Goal: Transaction & Acquisition: Purchase product/service

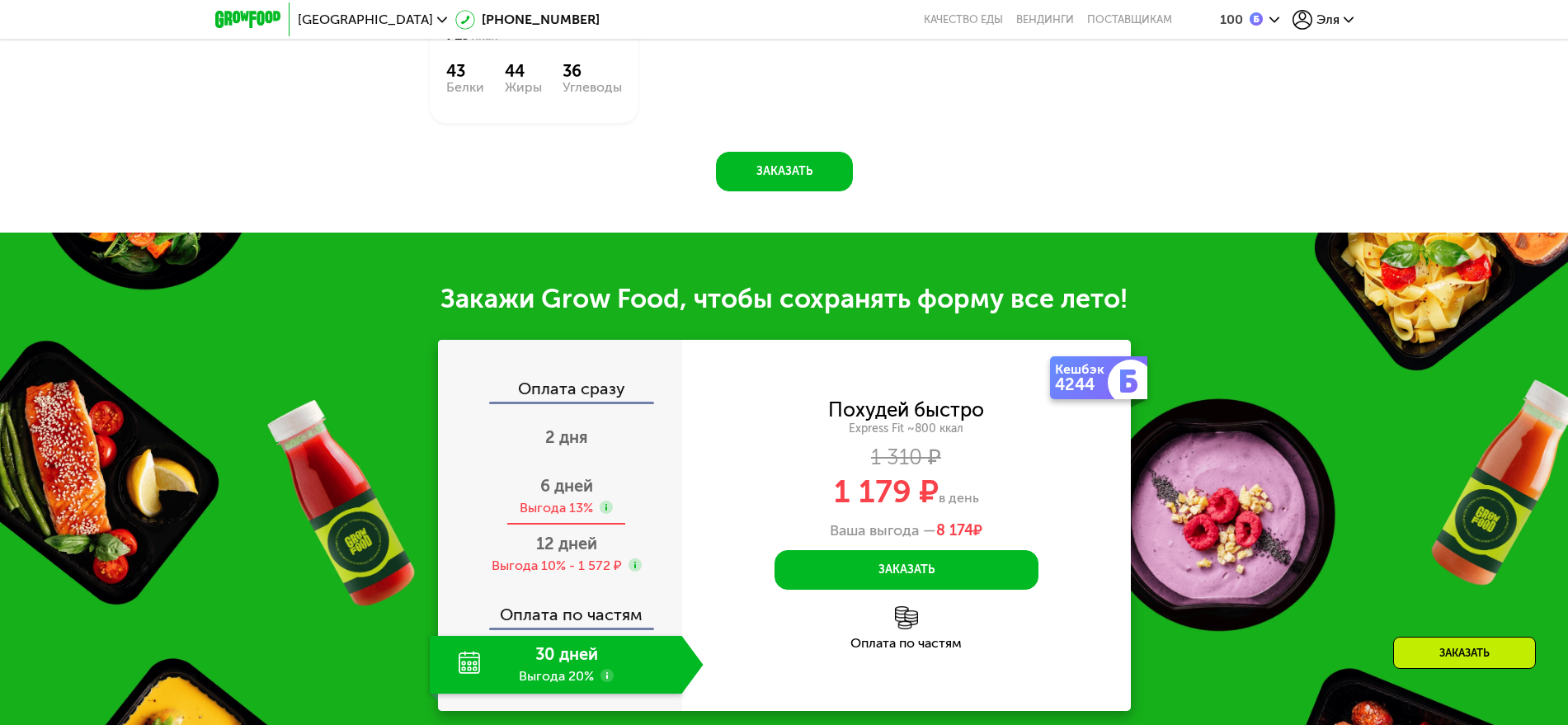
scroll to position [1705, 0]
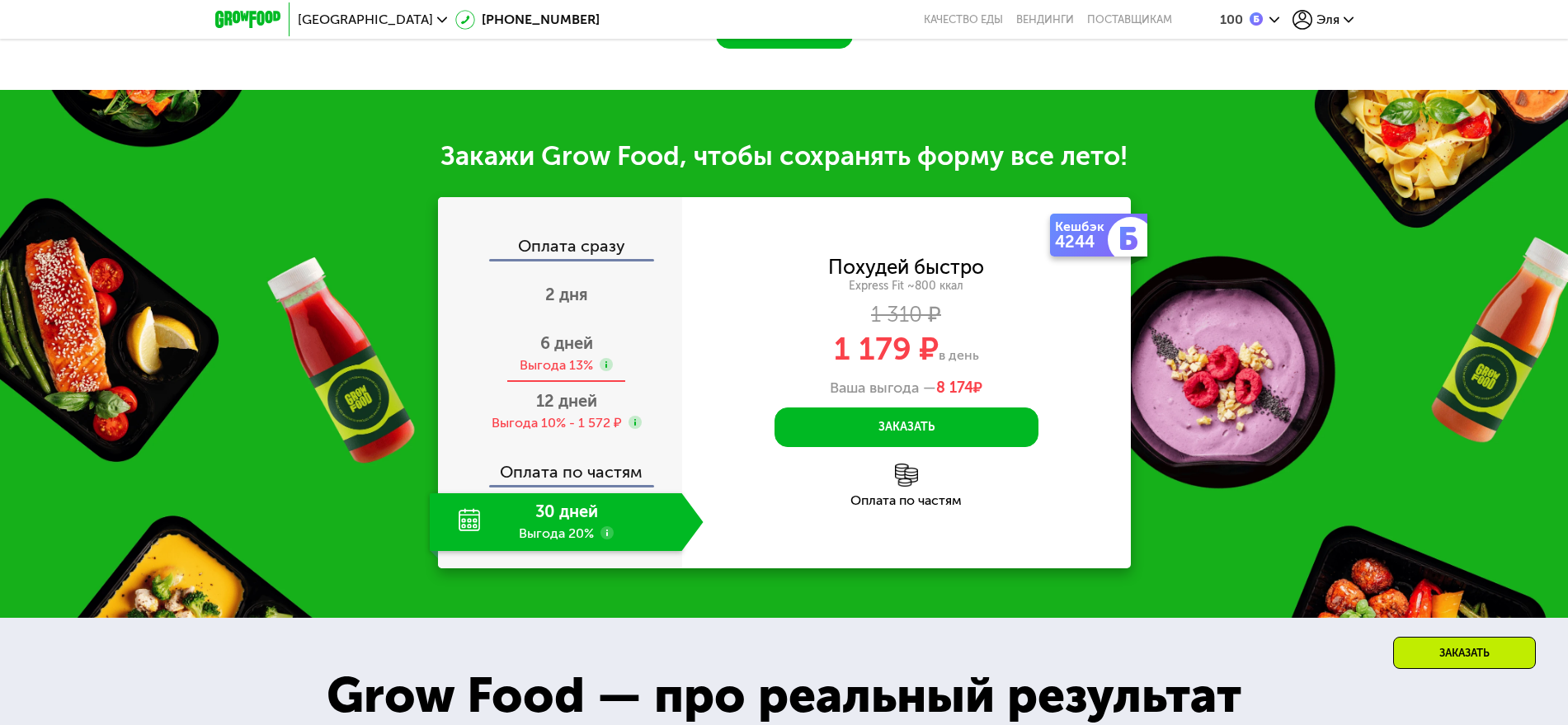
click at [598, 360] on div "6 дней Выгода 13%" at bounding box center [567, 354] width 274 height 58
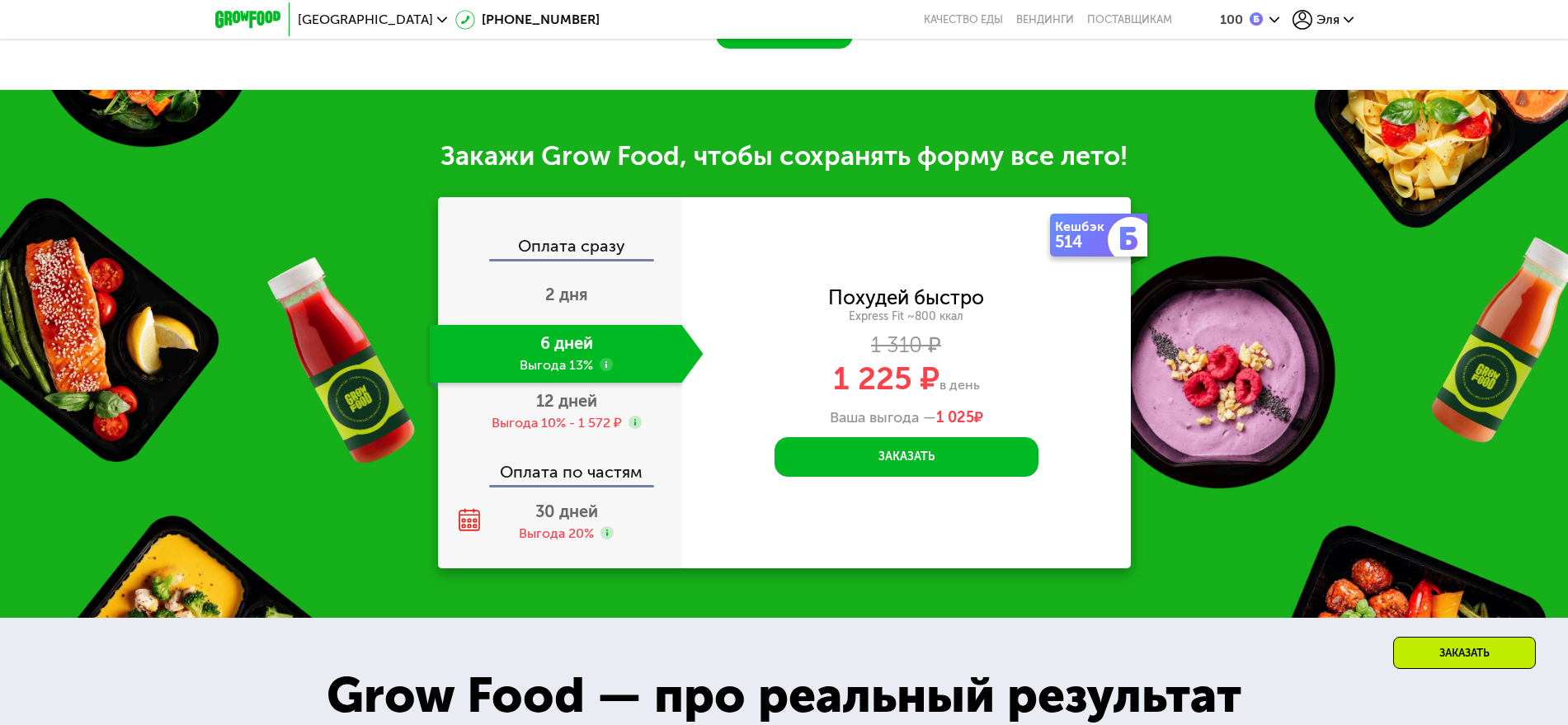
click at [1301, 18] on icon at bounding box center [1302, 20] width 20 height 20
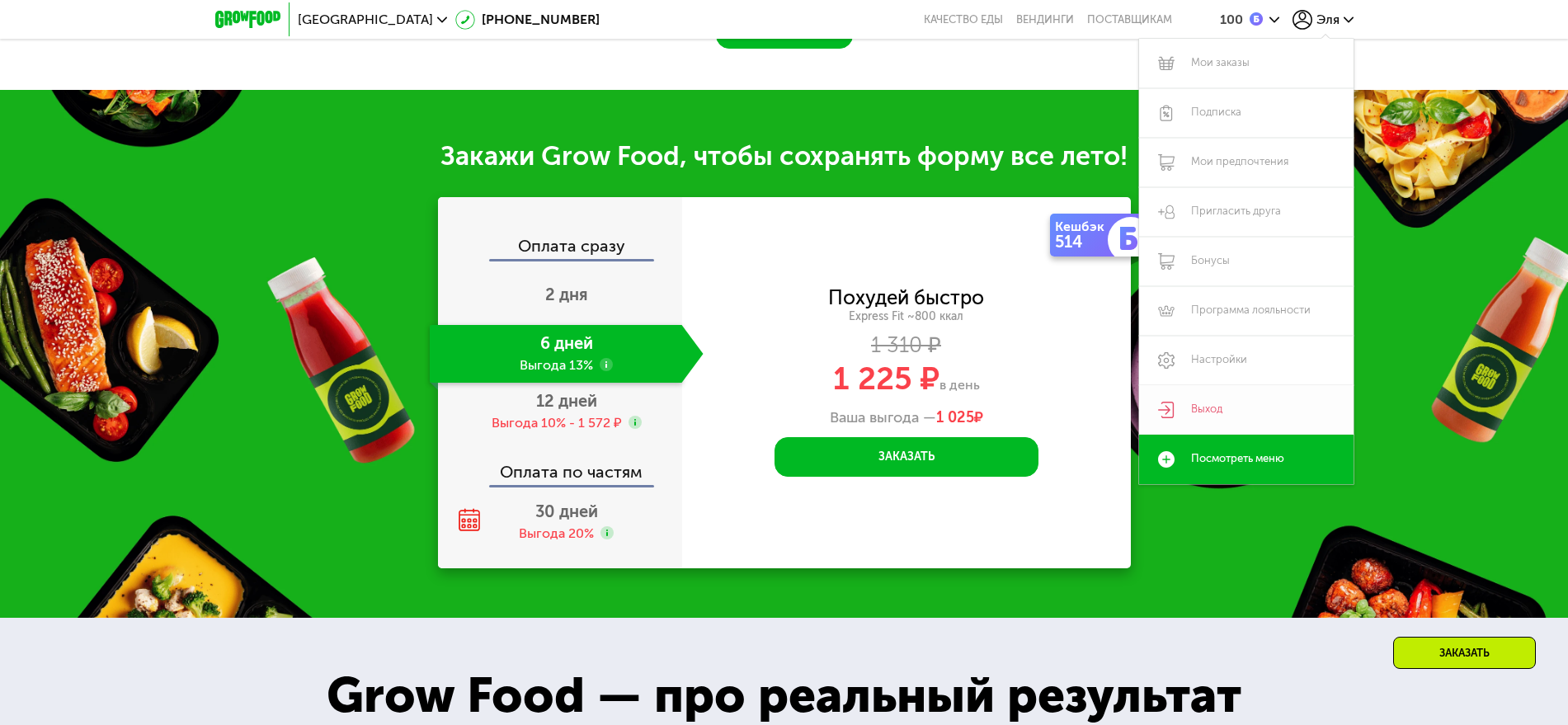
click at [1195, 403] on link "Выход" at bounding box center [1247, 410] width 215 height 49
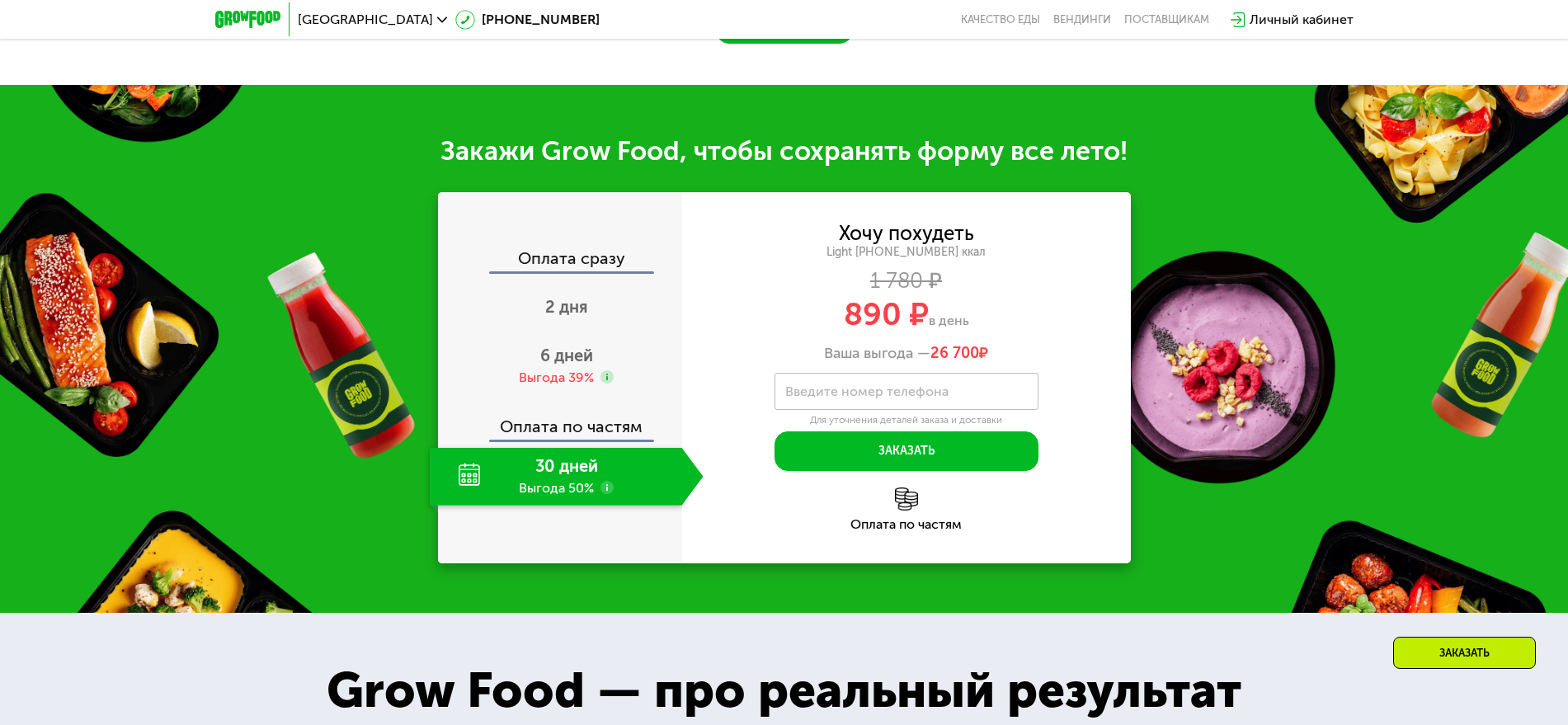
scroll to position [1731, 0]
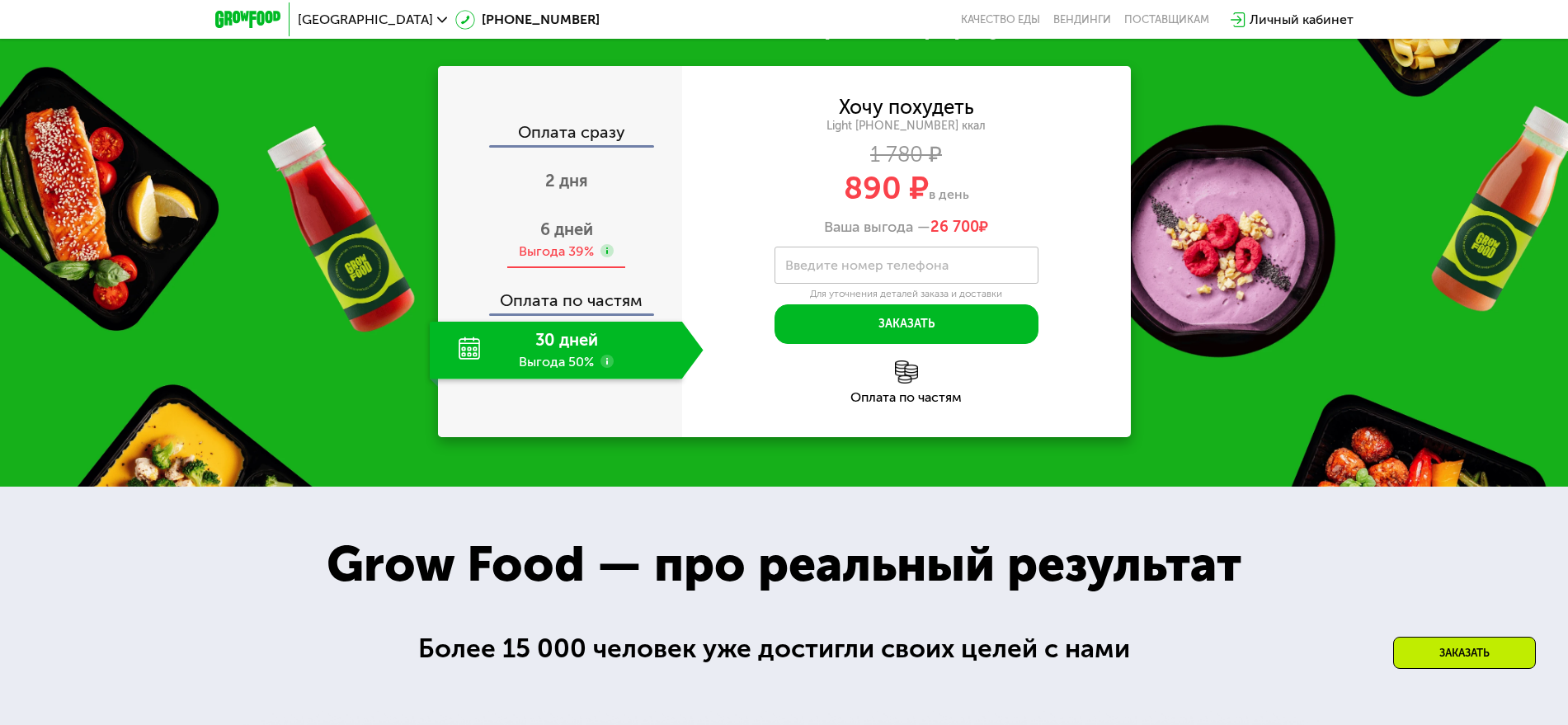
click at [593, 269] on div "6 дней Выгода 39%" at bounding box center [567, 239] width 274 height 58
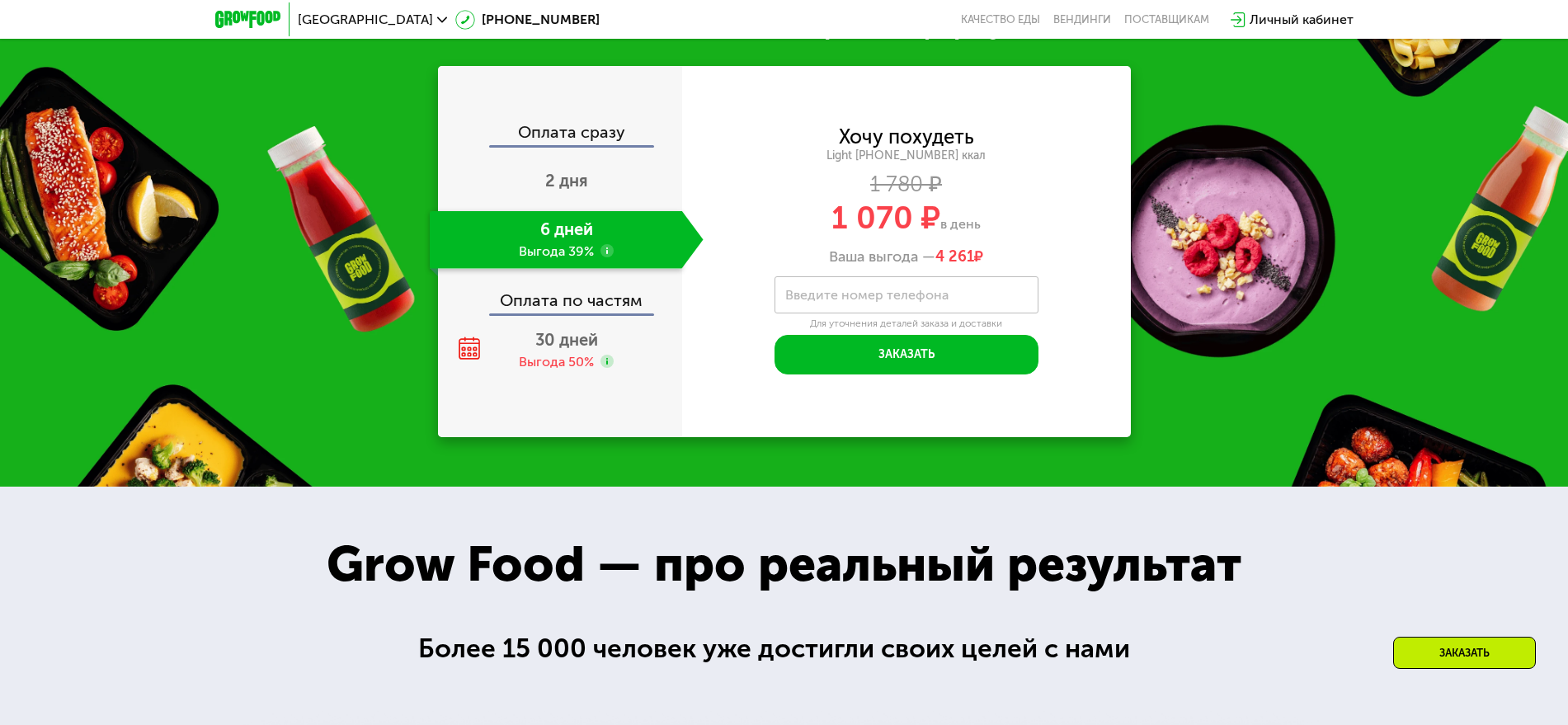
click at [604, 257] on use at bounding box center [606, 250] width 13 height 13
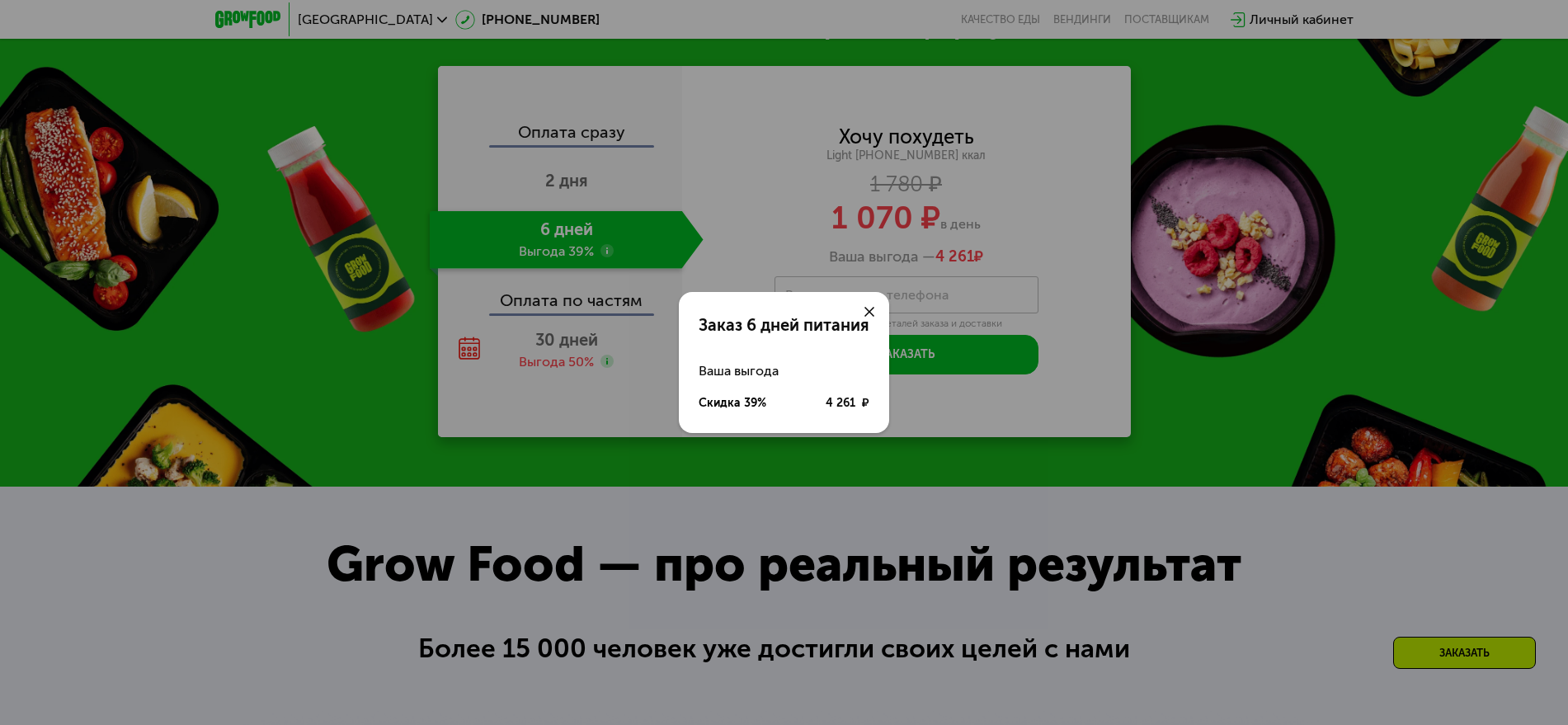
click at [604, 382] on div "Заказ 6 дней питания Ваша выгода Скидка 39% 4 261 ₽" at bounding box center [784, 362] width 1568 height 725
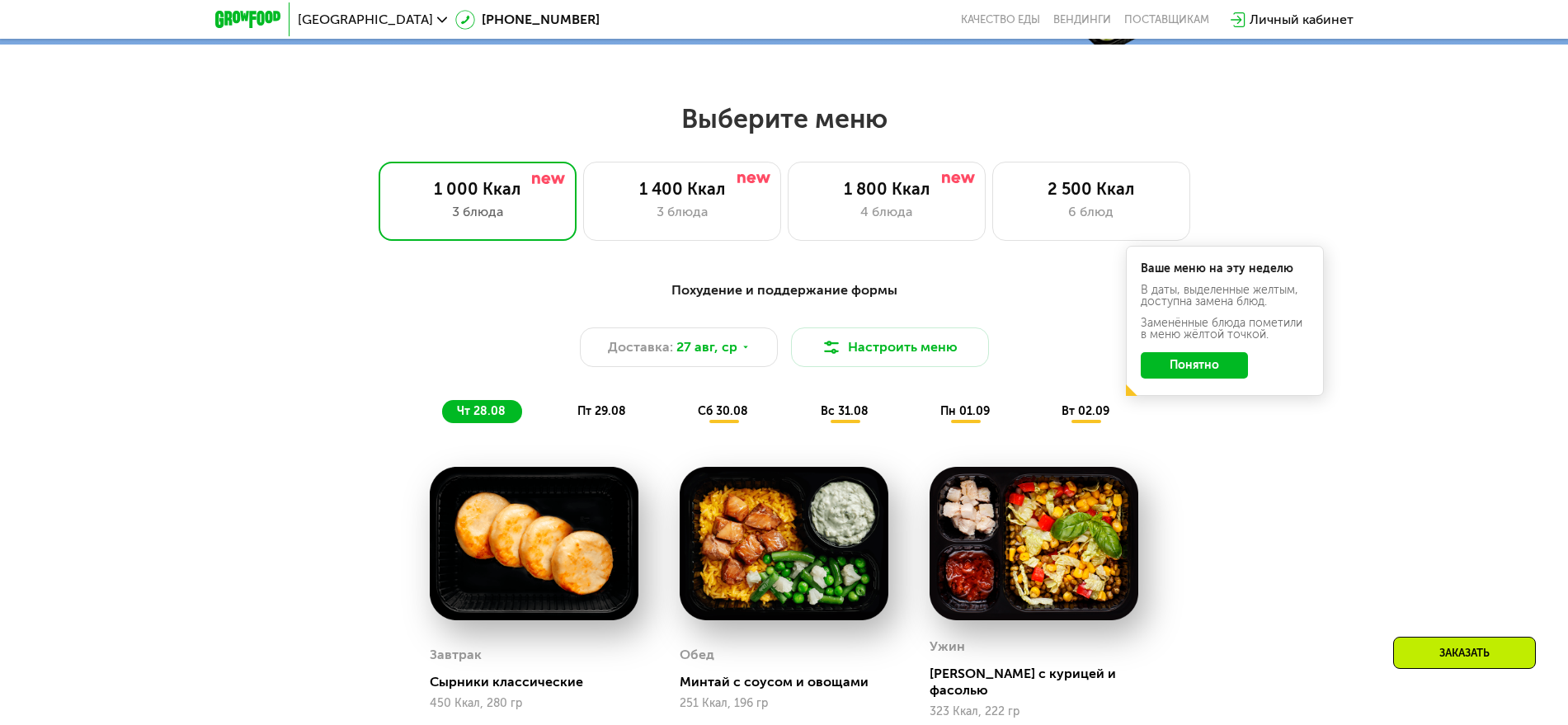
scroll to position [803, 0]
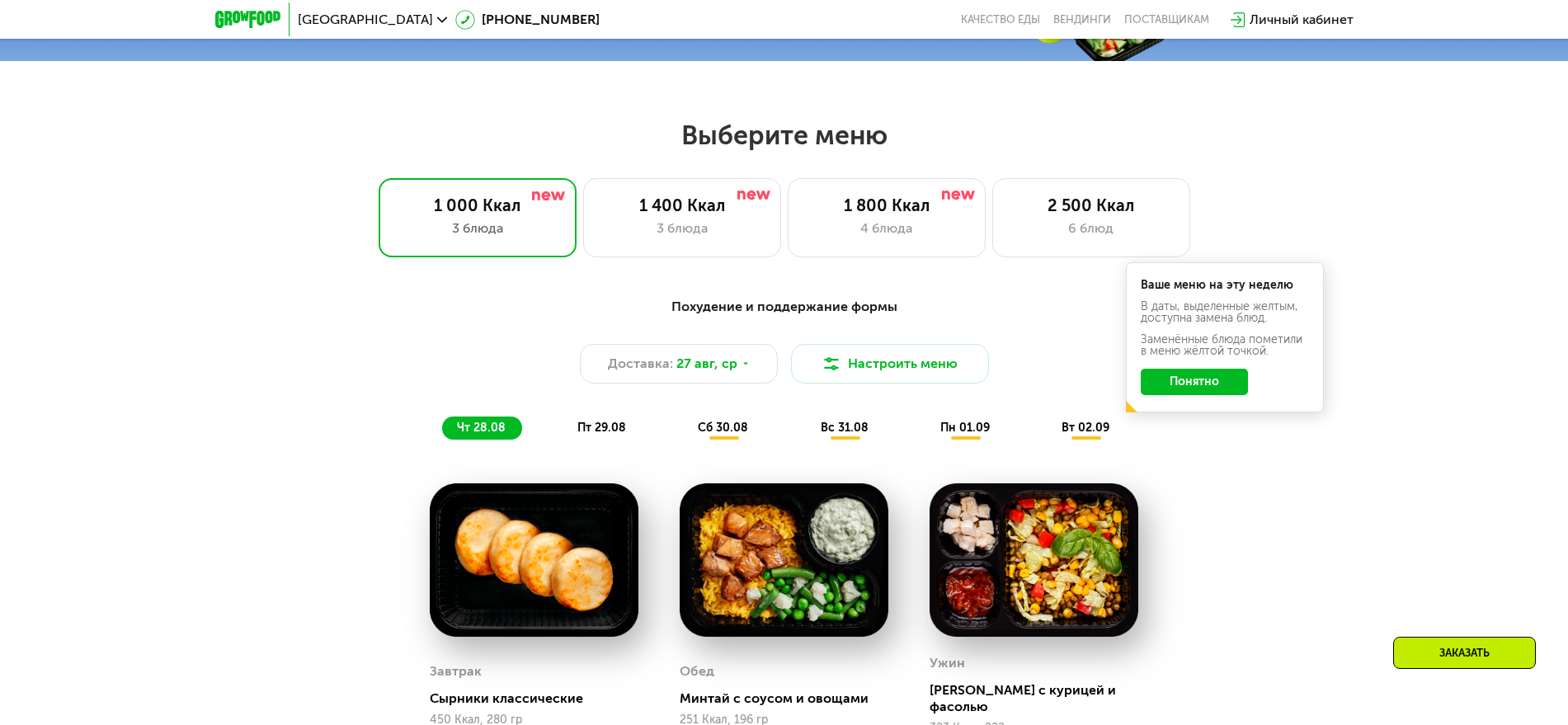
click at [664, 176] on div "Выберите меню 1 000 Ккал 3 блюда 1 400 Ккал 3 блюда 1 800 Ккал 4 блюда 2 500 Кк…" at bounding box center [784, 188] width 1568 height 139
click at [666, 227] on div "3 блюда" at bounding box center [682, 229] width 164 height 20
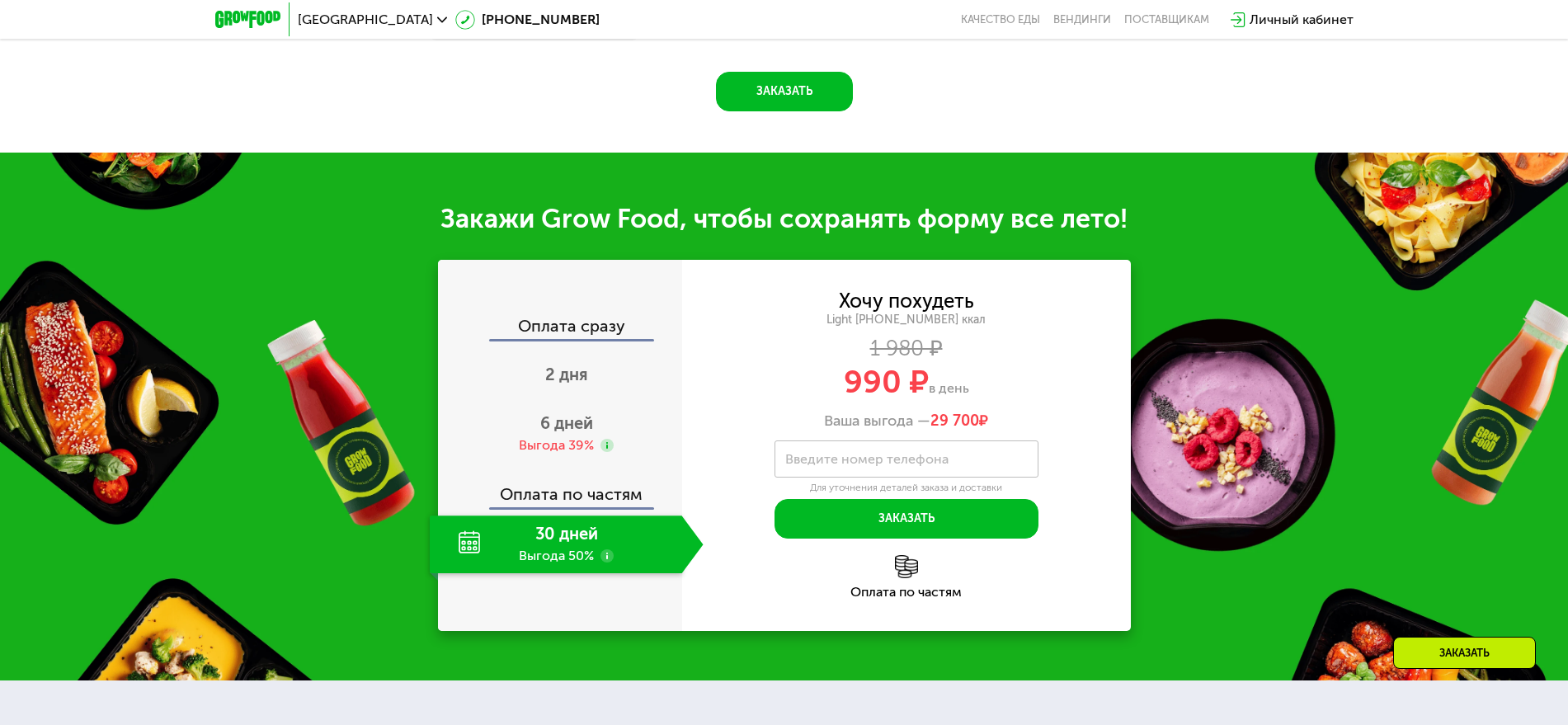
scroll to position [1663, 0]
click at [606, 451] on use at bounding box center [606, 443] width 13 height 13
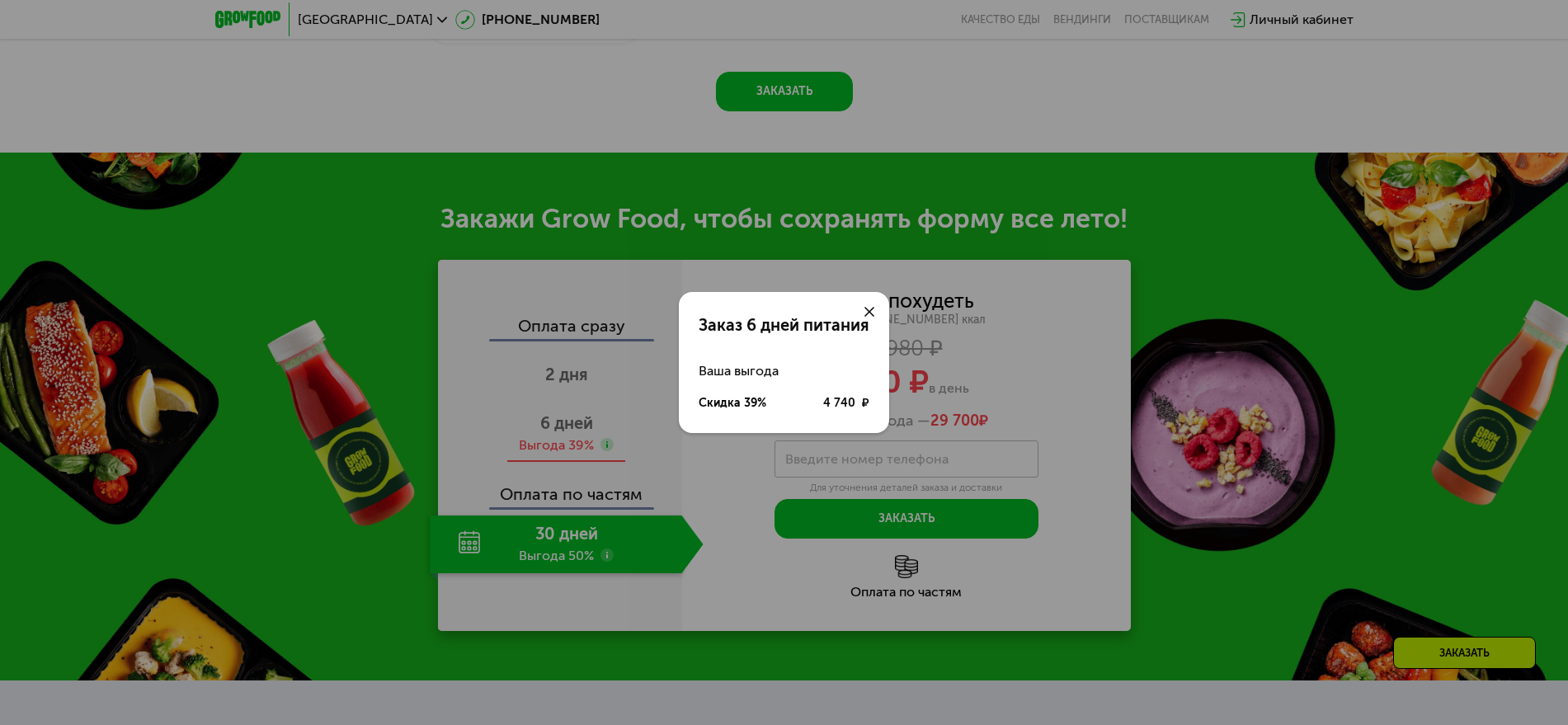
click at [606, 451] on div "Заказ 6 дней питания Ваша выгода Скидка 39% 4 740 ₽" at bounding box center [784, 362] width 1568 height 725
